Goal: Complete application form: Complete application form

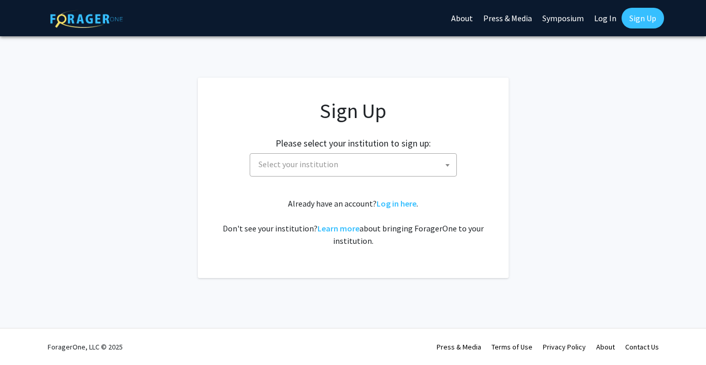
click at [437, 165] on span "Select your institution" at bounding box center [355, 164] width 202 height 21
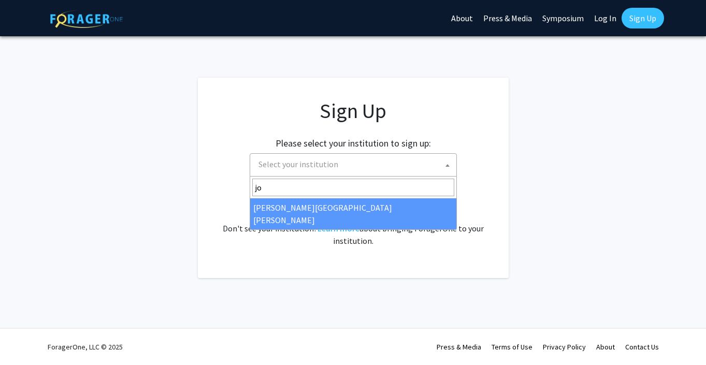
type input "jo"
select select "1"
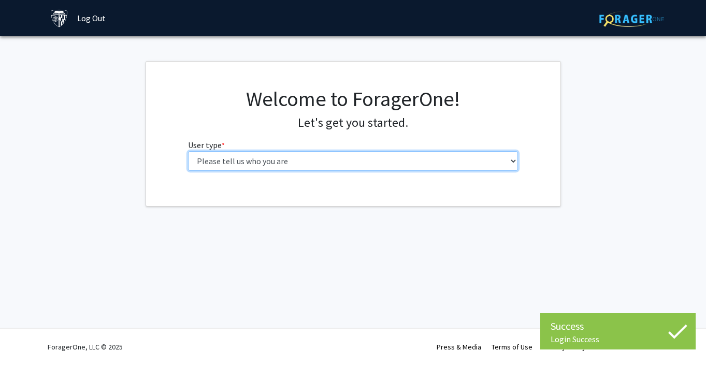
click at [285, 152] on select "Please tell us who you are Undergraduate Student Master's Student Doctoral Cand…" at bounding box center [353, 161] width 330 height 20
select select "2: masters"
click at [188, 151] on select "Please tell us who you are Undergraduate Student Master's Student Doctoral Cand…" at bounding box center [353, 161] width 330 height 20
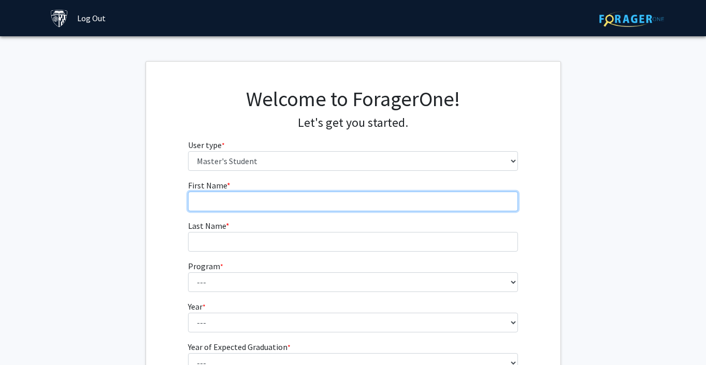
click at [313, 205] on input "First Name * required" at bounding box center [353, 202] width 330 height 20
type input "Keren"
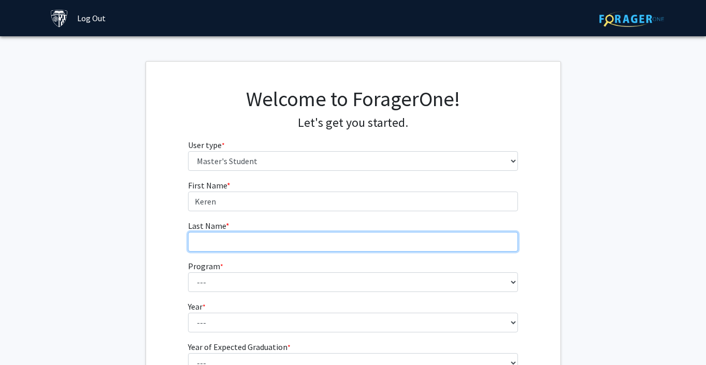
click at [224, 237] on input "Last Name * required" at bounding box center [353, 242] width 330 height 20
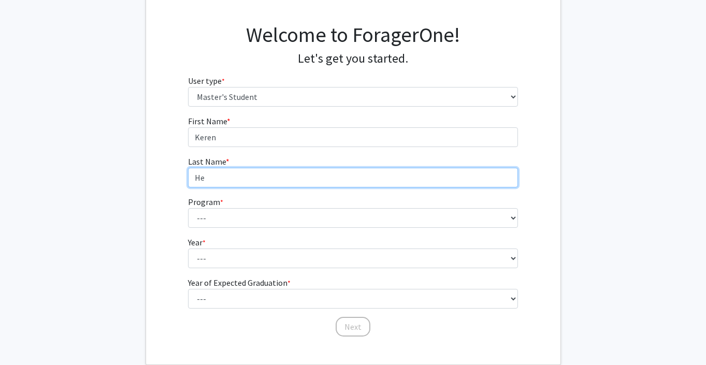
scroll to position [71, 0]
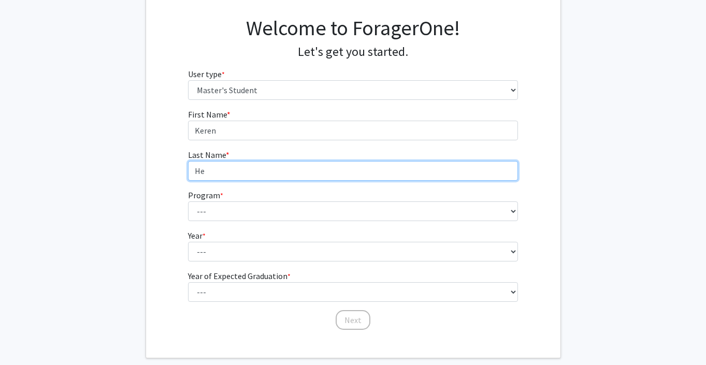
type input "He"
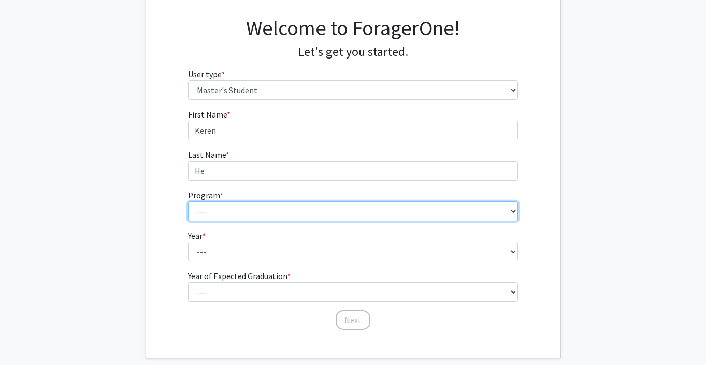
click at [229, 214] on select "--- Anatomy Education Applied and Computational Mathematics Applied Biomedical …" at bounding box center [353, 211] width 330 height 20
select select "114: 113"
click at [188, 201] on select "--- Anatomy Education Applied and Computational Mathematics Applied Biomedical …" at bounding box center [353, 211] width 330 height 20
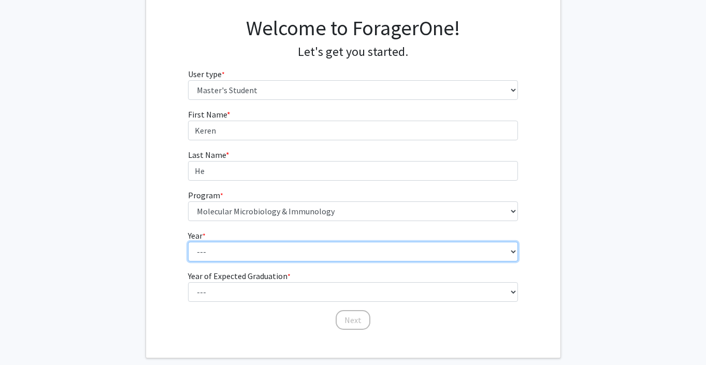
click at [272, 250] on select "--- First Year Second Year" at bounding box center [353, 252] width 330 height 20
select select "1: first_year"
click at [188, 242] on select "--- First Year Second Year" at bounding box center [353, 252] width 330 height 20
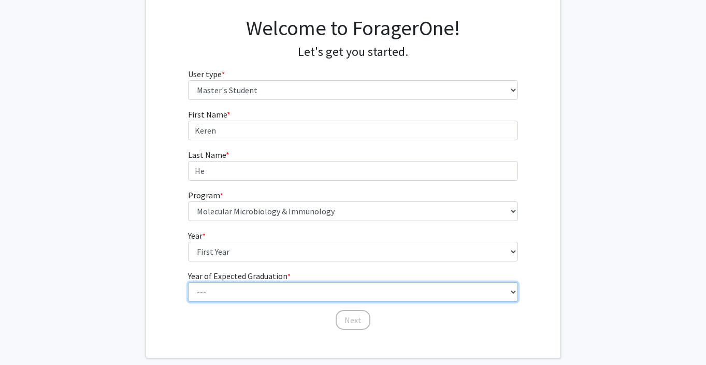
click at [271, 292] on select "--- 2025 2026 2027 2028 2029 2030 2031 2032 2033 2034" at bounding box center [353, 292] width 330 height 20
click at [305, 292] on select "--- 2025 2026 2027 2028 2029 2030 2031 2032 2033 2034" at bounding box center [353, 292] width 330 height 20
select select "2: 2026"
click at [188, 282] on select "--- 2025 2026 2027 2028 2029 2030 2031 2032 2033 2034" at bounding box center [353, 292] width 330 height 20
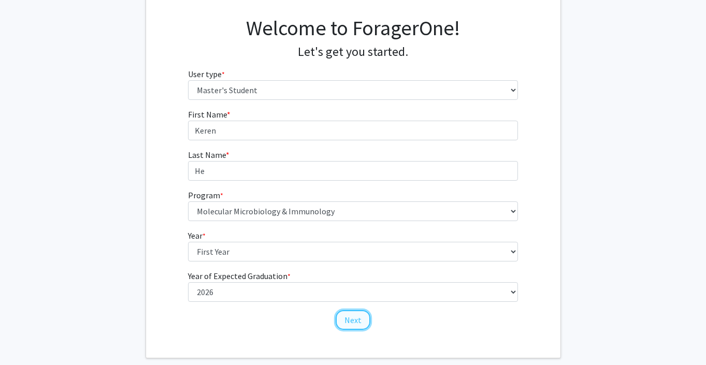
click at [359, 319] on button "Next" at bounding box center [353, 320] width 35 height 20
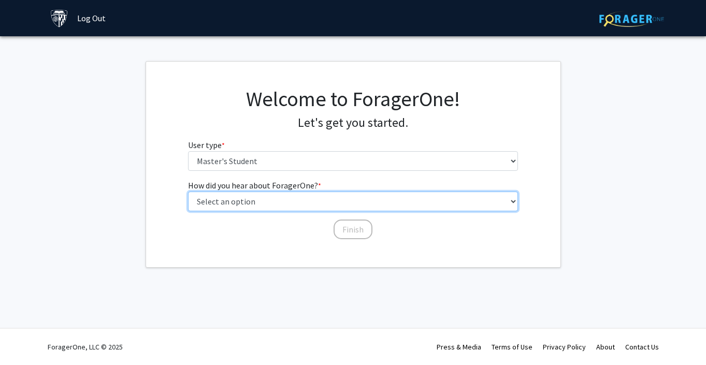
click at [362, 200] on select "Select an option Peer/student recommendation Faculty/staff recommendation Unive…" at bounding box center [353, 202] width 330 height 20
select select "3: university_website"
click at [188, 192] on select "Select an option Peer/student recommendation Faculty/staff recommendation Unive…" at bounding box center [353, 202] width 330 height 20
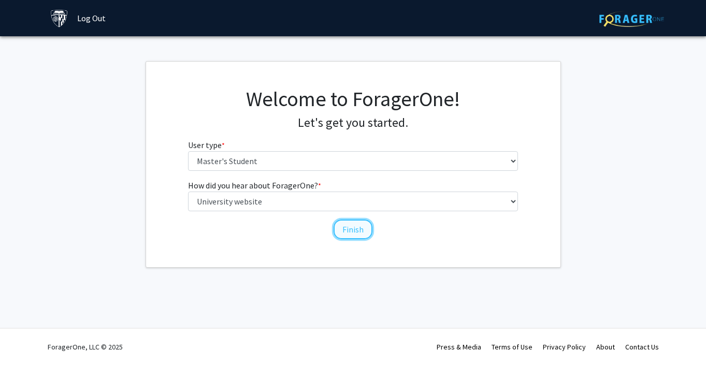
click at [347, 225] on button "Finish" at bounding box center [352, 230] width 39 height 20
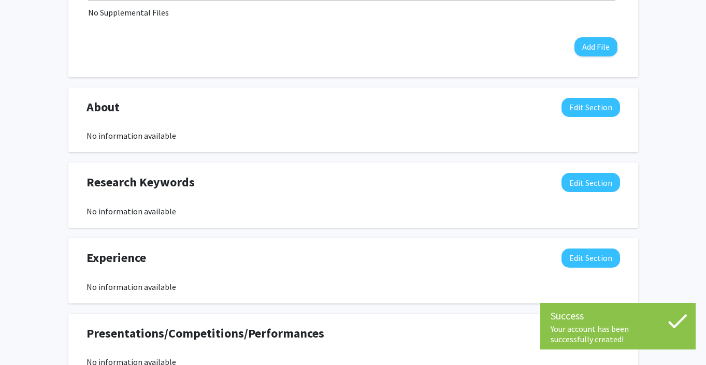
scroll to position [410, 0]
